Goal: Complete application form: Complete application form

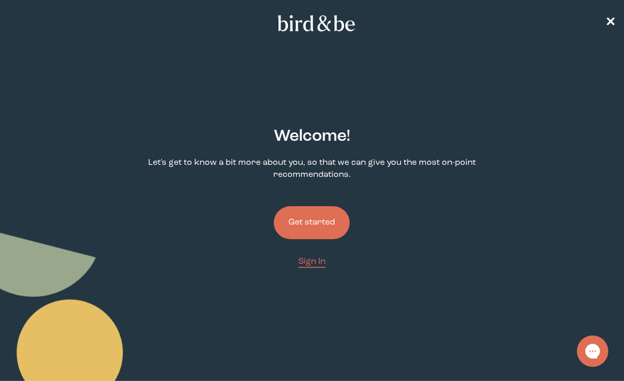
click at [315, 225] on button "Get started" at bounding box center [312, 222] width 76 height 33
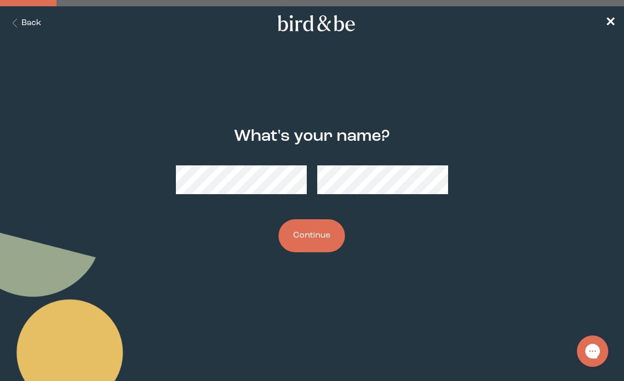
drag, startPoint x: 311, startPoint y: 237, endPoint x: 324, endPoint y: 238, distance: 13.1
click at [311, 237] on button "Continue" at bounding box center [312, 235] width 67 height 33
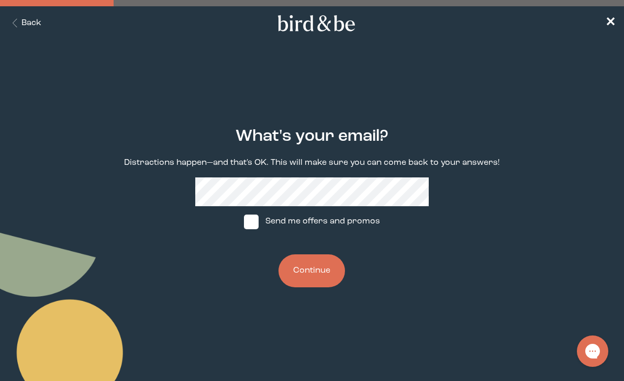
click at [313, 268] on button "Continue" at bounding box center [312, 271] width 67 height 33
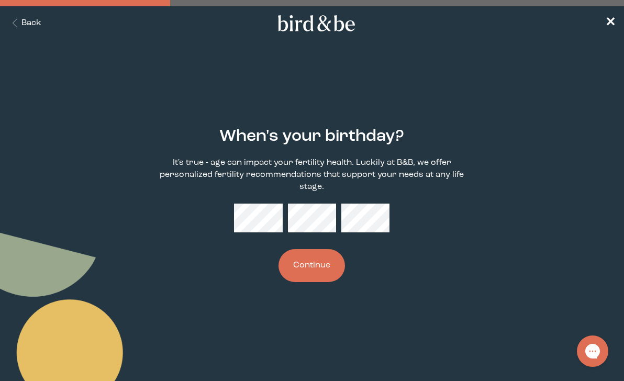
click at [334, 272] on button "Continue" at bounding box center [312, 265] width 67 height 33
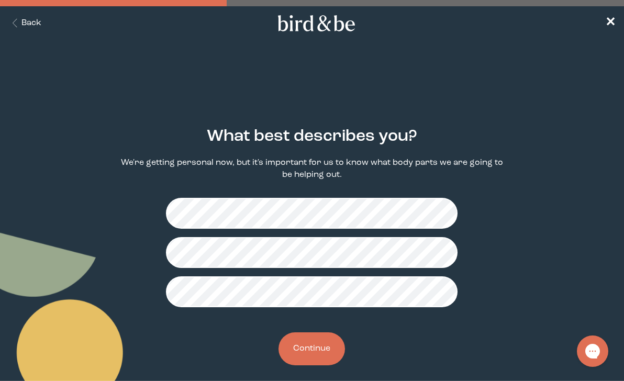
click at [316, 354] on button "Continue" at bounding box center [312, 349] width 67 height 33
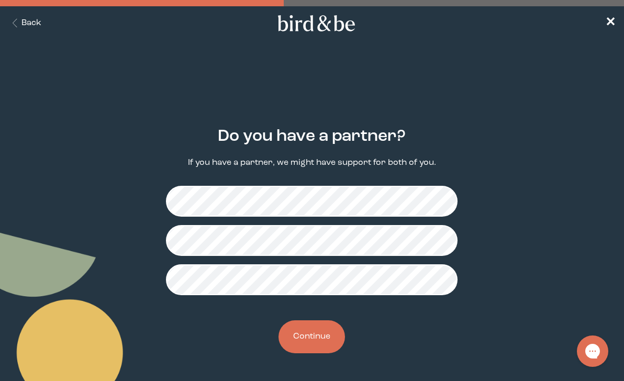
click at [304, 342] on button "Continue" at bounding box center [312, 337] width 67 height 33
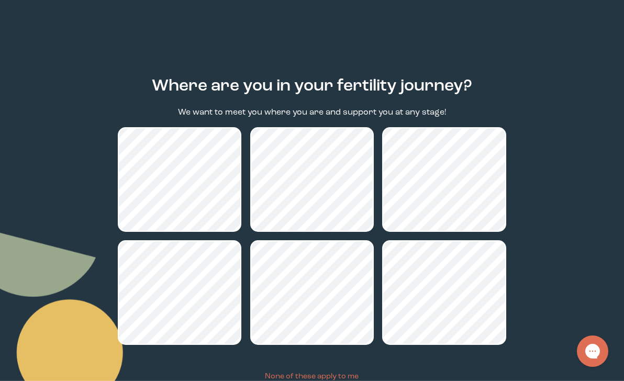
scroll to position [130, 0]
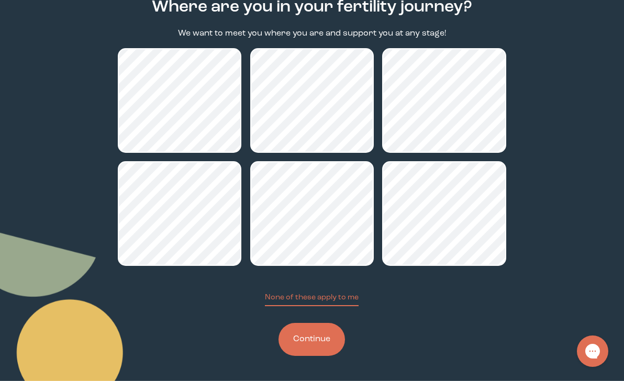
click at [324, 342] on button "Continue" at bounding box center [312, 339] width 67 height 33
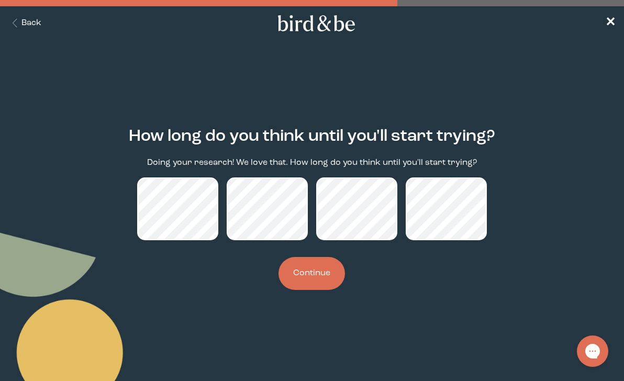
click at [299, 275] on button "Continue" at bounding box center [312, 273] width 67 height 33
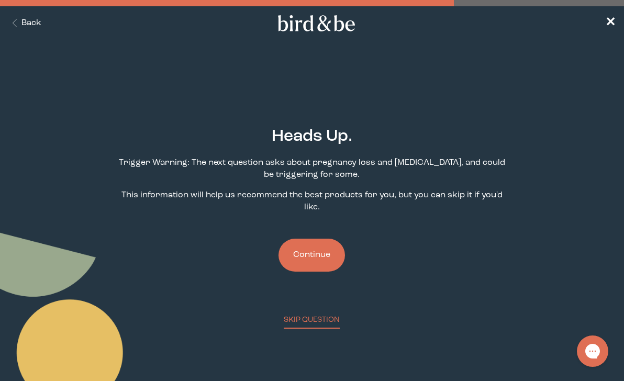
click at [322, 257] on button "Continue" at bounding box center [312, 255] width 67 height 33
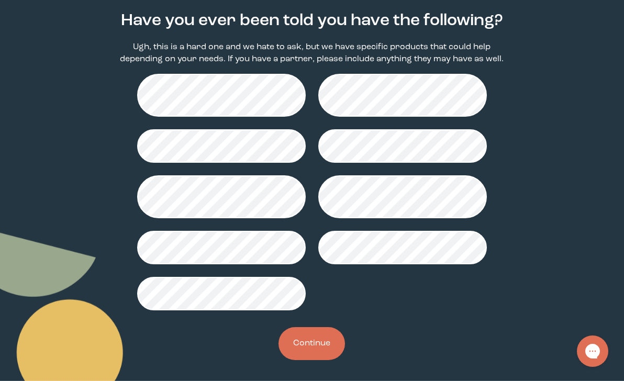
scroll to position [116, 0]
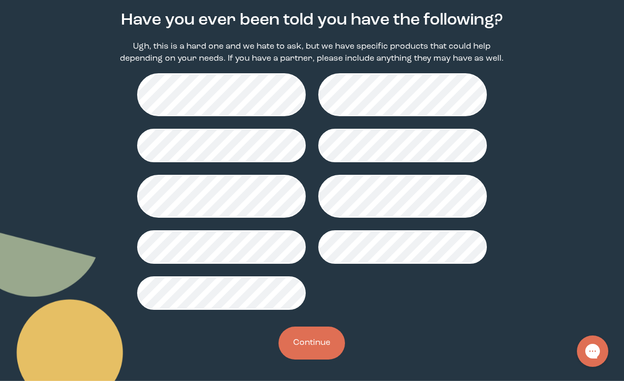
click at [301, 344] on button "Continue" at bounding box center [312, 343] width 67 height 33
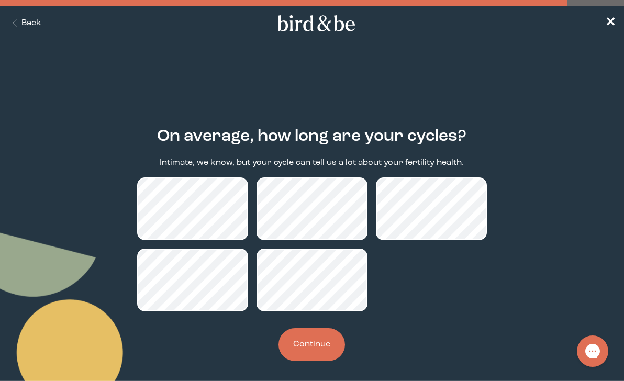
drag, startPoint x: 316, startPoint y: 351, endPoint x: 368, endPoint y: 343, distance: 52.0
click at [316, 351] on button "Continue" at bounding box center [312, 344] width 67 height 33
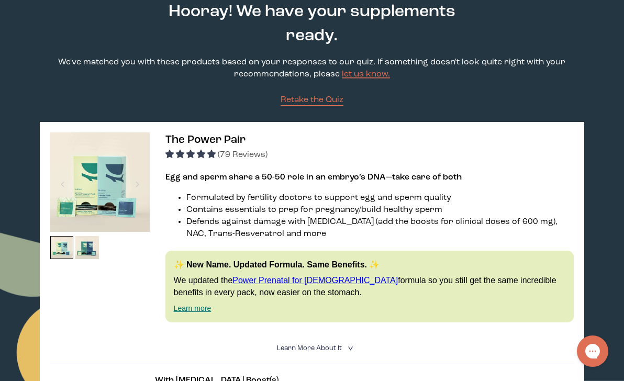
scroll to position [78, 0]
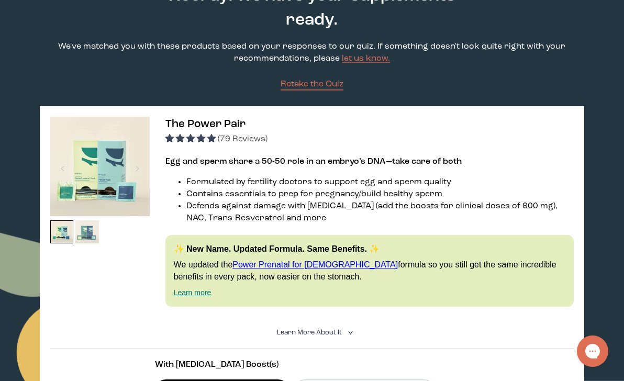
click at [82, 233] on img at bounding box center [87, 233] width 24 height 24
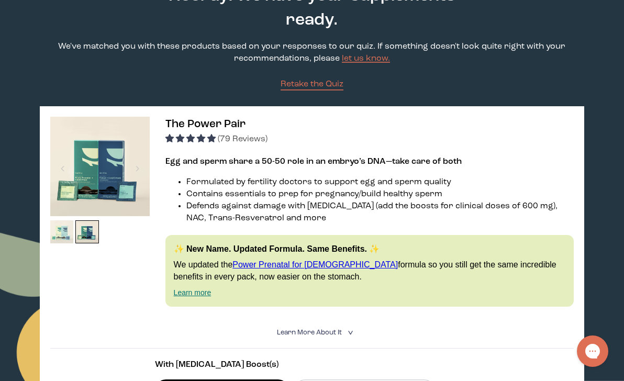
click at [59, 233] on img at bounding box center [62, 233] width 24 height 24
click at [62, 233] on img at bounding box center [62, 233] width 24 height 24
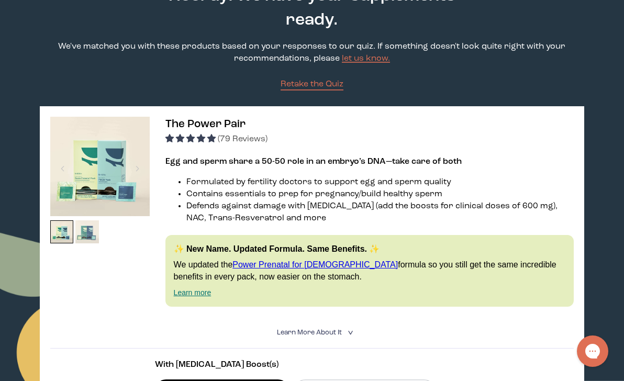
click at [81, 235] on img at bounding box center [87, 233] width 24 height 24
click at [85, 233] on img at bounding box center [87, 233] width 24 height 24
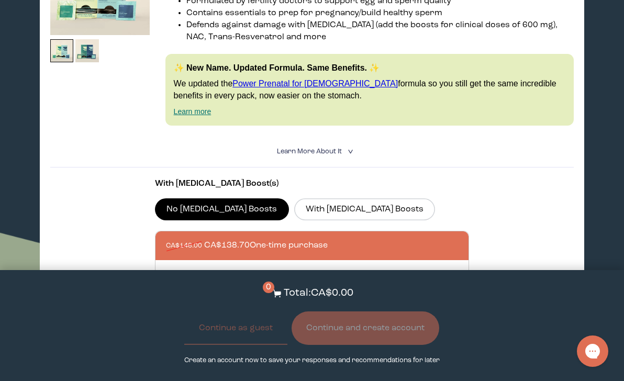
scroll to position [306, 0]
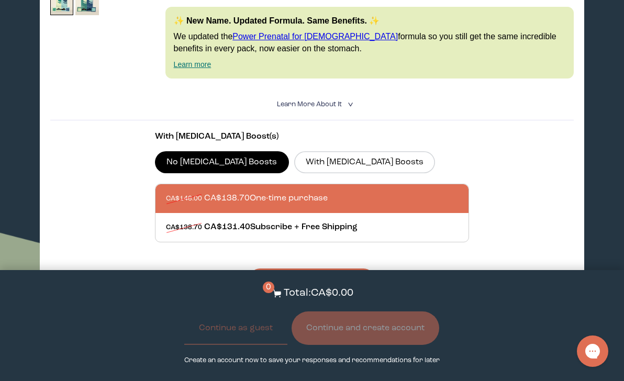
click at [503, 241] on section "With [MEDICAL_DATA] Boost(s) No [MEDICAL_DATA] Boosts With [MEDICAL_DATA] Boost…" at bounding box center [312, 205] width 524 height 171
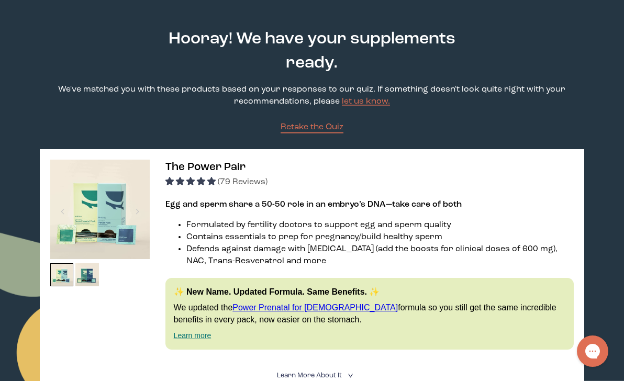
scroll to position [0, 0]
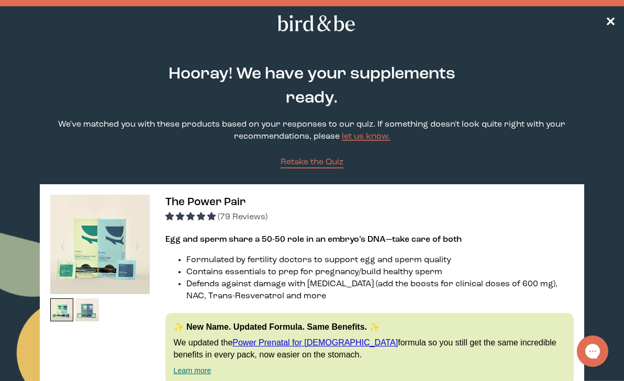
click at [83, 307] on img at bounding box center [87, 311] width 24 height 24
click at [105, 256] on img at bounding box center [100, 245] width 100 height 100
click at [96, 309] on img at bounding box center [87, 311] width 24 height 24
click at [89, 311] on img at bounding box center [87, 311] width 24 height 24
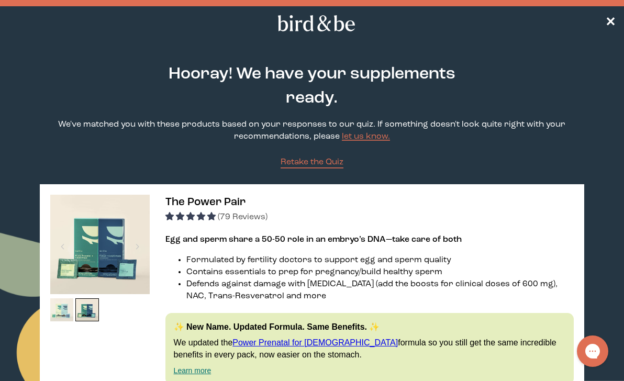
click at [63, 311] on img at bounding box center [62, 311] width 24 height 24
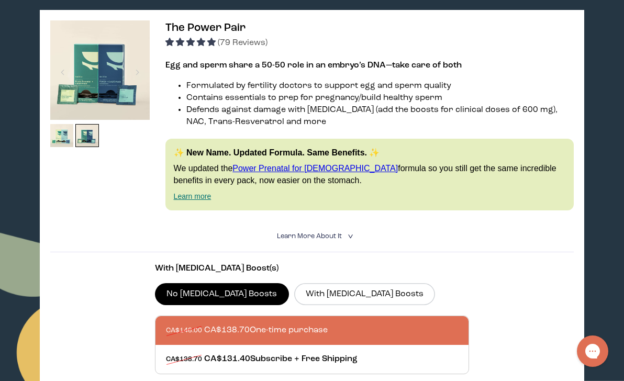
scroll to position [293, 0]
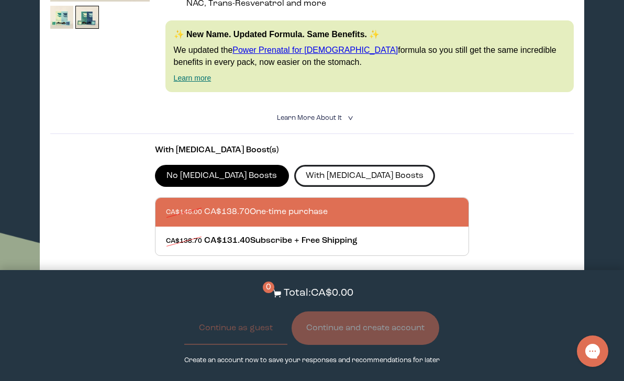
click at [317, 172] on label "With [MEDICAL_DATA] Boosts" at bounding box center [364, 176] width 141 height 22
click at [0, 0] on input "With [MEDICAL_DATA] Boosts" at bounding box center [0, 0] width 0 height 0
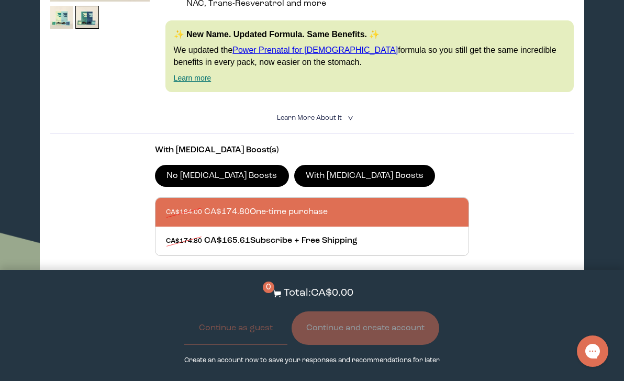
click at [193, 177] on label "No [MEDICAL_DATA] Boosts" at bounding box center [222, 176] width 134 height 22
click at [0, 0] on input "No [MEDICAL_DATA] Boosts" at bounding box center [0, 0] width 0 height 0
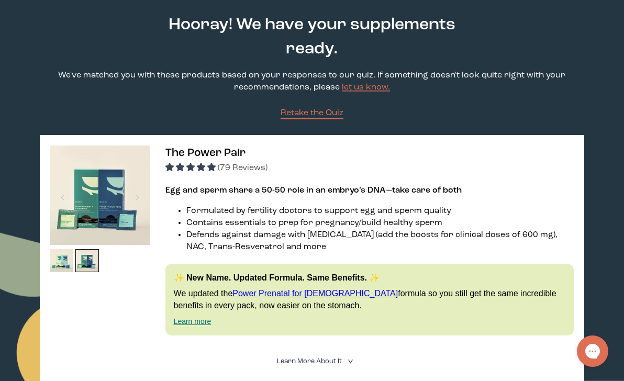
scroll to position [0, 0]
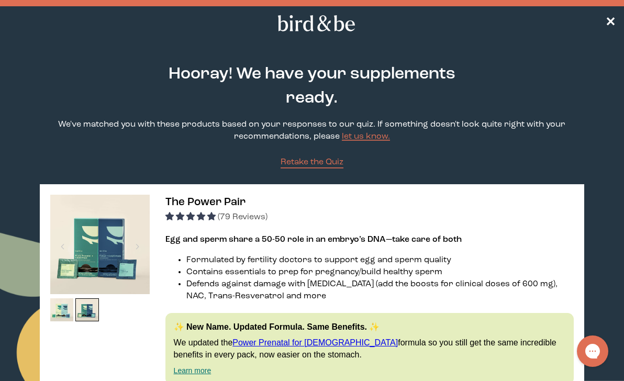
click at [105, 240] on img at bounding box center [100, 245] width 100 height 100
click at [207, 204] on span "The Power Pair" at bounding box center [206, 202] width 80 height 11
